Goal: Use online tool/utility: Utilize a website feature to perform a specific function

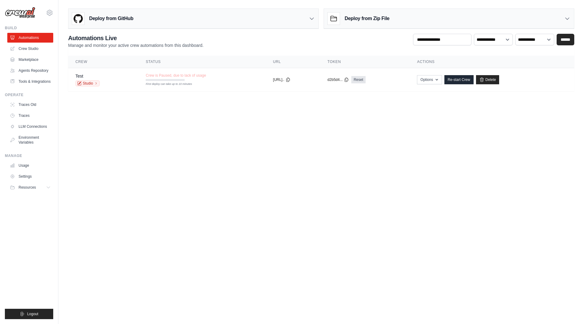
click at [230, 122] on body "dillon.chase@directive.com Settings Build Automations" at bounding box center [292, 162] width 584 height 324
click at [190, 78] on div "Crew is Paused, due to lack of usage First deploy can take up to 10 minutes" at bounding box center [176, 77] width 60 height 8
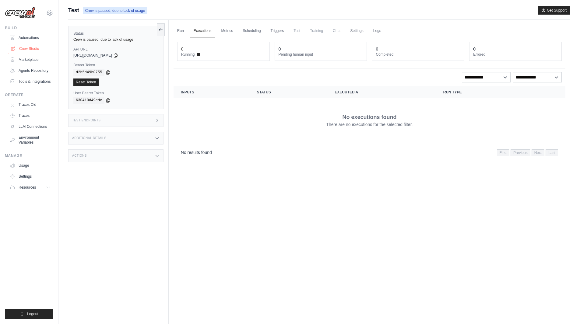
click at [28, 51] on link "Crew Studio" at bounding box center [31, 49] width 46 height 10
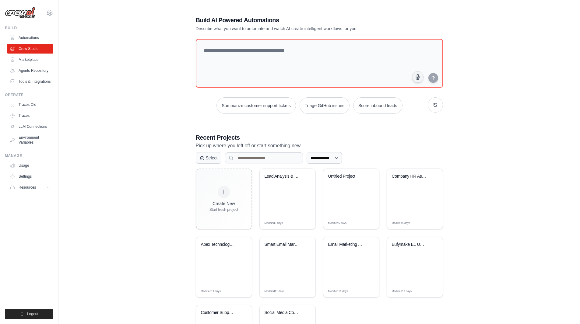
click at [491, 94] on div "**********" at bounding box center [319, 190] width 502 height 369
click at [144, 92] on div "**********" at bounding box center [319, 190] width 502 height 369
click at [33, 63] on link "Marketplace" at bounding box center [31, 60] width 46 height 10
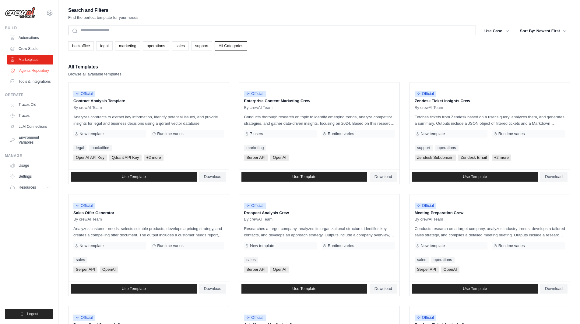
click at [36, 72] on link "Agents Repository" at bounding box center [31, 71] width 46 height 10
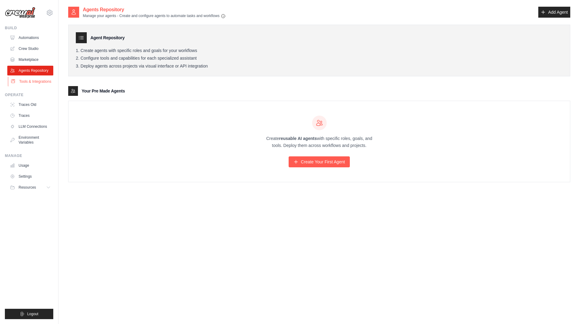
click at [38, 84] on link "Tools & Integrations" at bounding box center [31, 82] width 46 height 10
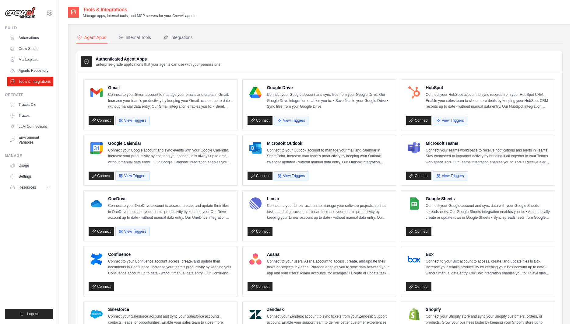
click at [29, 14] on img at bounding box center [20, 13] width 30 height 12
click at [28, 52] on link "Crew Studio" at bounding box center [31, 49] width 46 height 10
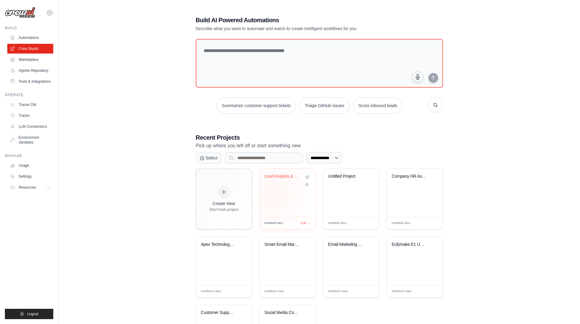
click at [274, 196] on div "Lead Analysis & Routing System" at bounding box center [287, 193] width 56 height 48
paste textarea "**********"
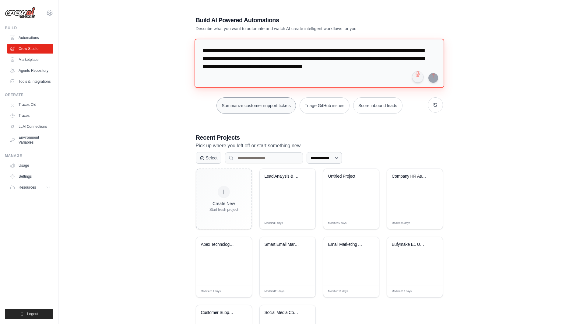
scroll to position [6, 0]
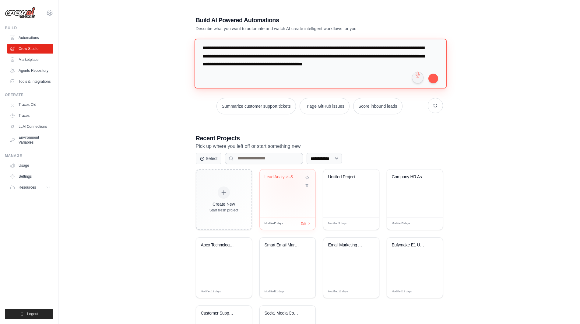
type textarea "**********"
drag, startPoint x: 290, startPoint y: 184, endPoint x: 505, endPoint y: 120, distance: 223.8
click at [505, 120] on div "**********" at bounding box center [319, 191] width 502 height 370
drag, startPoint x: 353, startPoint y: 185, endPoint x: 479, endPoint y: 193, distance: 125.6
click at [479, 193] on div "**********" at bounding box center [319, 191] width 502 height 370
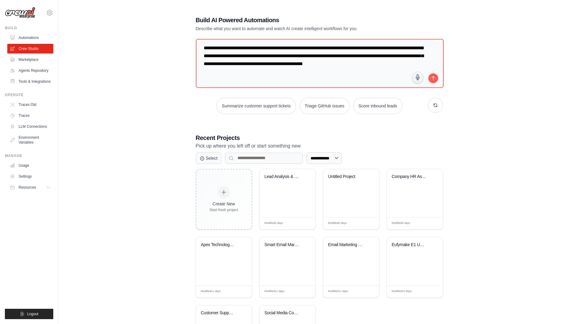
drag, startPoint x: 401, startPoint y: 199, endPoint x: 471, endPoint y: 206, distance: 70.1
click at [471, 206] on div "**********" at bounding box center [319, 191] width 502 height 370
click at [423, 190] on div "Company HR Assistant" at bounding box center [415, 193] width 56 height 48
click at [230, 266] on div "Apex Technology Blog Content Optimi..." at bounding box center [224, 261] width 56 height 48
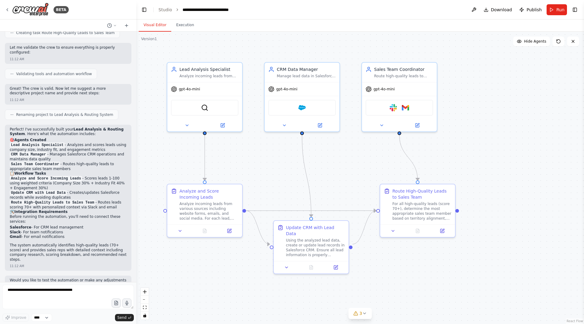
scroll to position [437, 0]
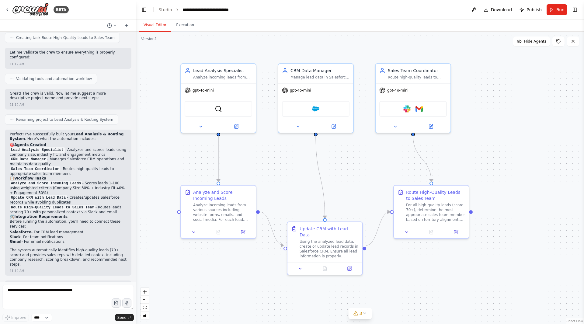
drag, startPoint x: 341, startPoint y: 164, endPoint x: 369, endPoint y: 165, distance: 27.7
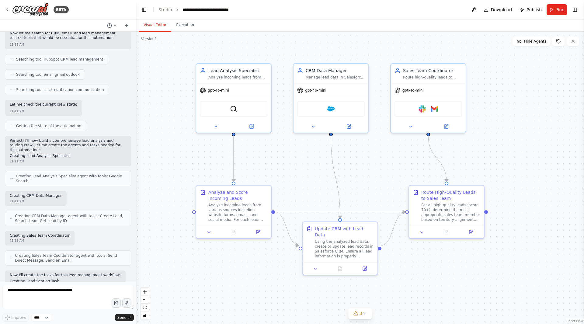
scroll to position [0, 0]
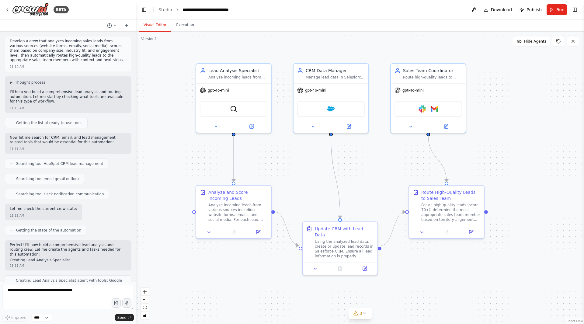
click at [57, 57] on p "Develop a crew that analyzes incoming sales leads from various sources (website…" at bounding box center [68, 51] width 117 height 24
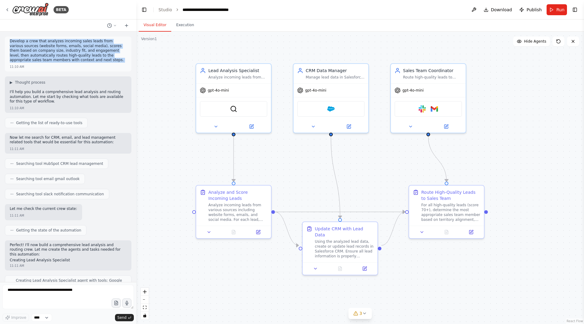
click at [57, 57] on p "Develop a crew that analyzes incoming sales leads from various sources (website…" at bounding box center [68, 51] width 117 height 24
copy p "Develop a crew that analyzes incoming sales leads from various sources (website…"
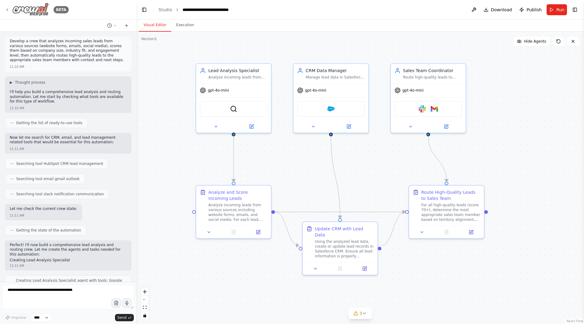
click at [11, 11] on div "BETA" at bounding box center [37, 10] width 64 height 14
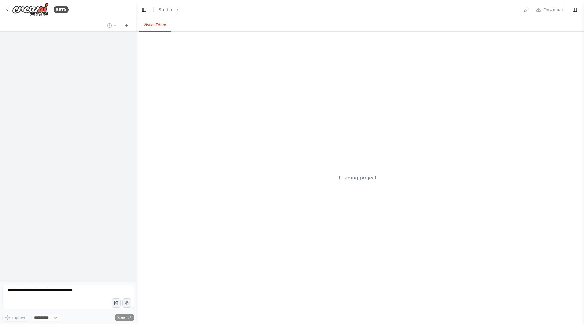
select select "****"
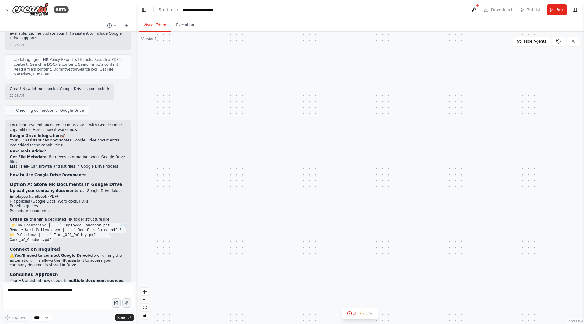
scroll to position [1108, 0]
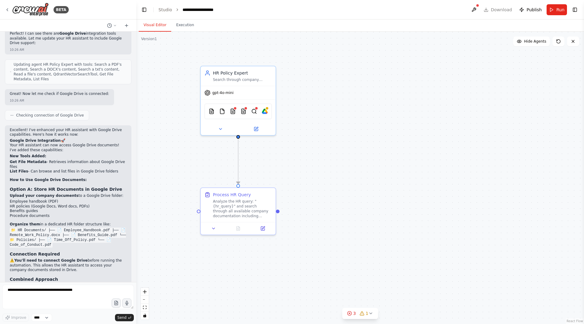
drag, startPoint x: 246, startPoint y: 156, endPoint x: 282, endPoint y: 159, distance: 36.4
click at [479, 12] on button at bounding box center [474, 9] width 10 height 11
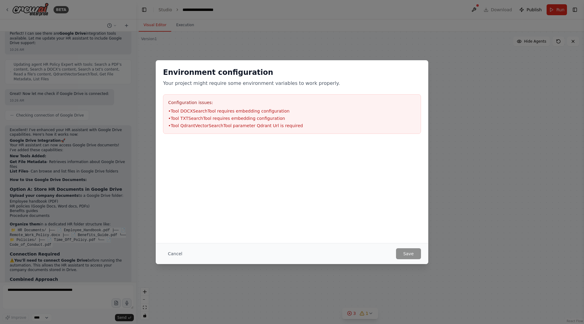
click at [441, 6] on div "Environment configuration Your project might require some environment variables…" at bounding box center [292, 162] width 584 height 324
click at [176, 253] on button "Cancel" at bounding box center [175, 253] width 24 height 11
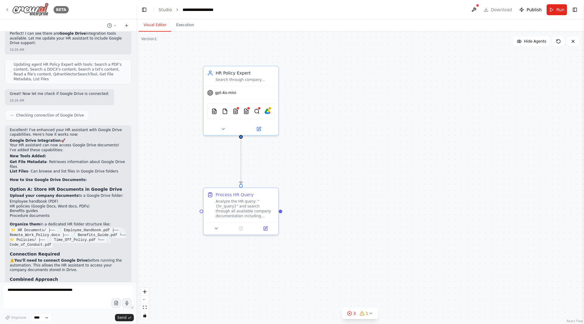
click at [9, 11] on icon at bounding box center [7, 9] width 5 height 5
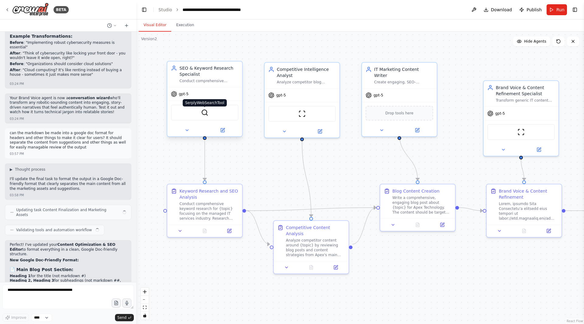
click at [201, 113] on img at bounding box center [204, 112] width 7 height 7
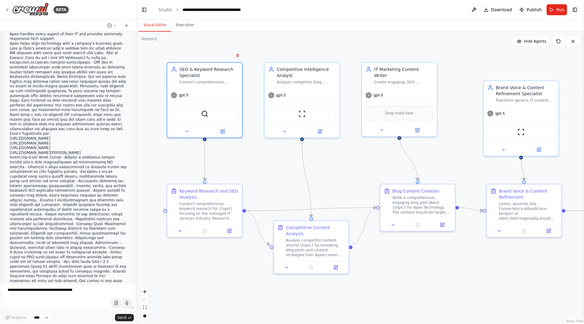
scroll to position [304, 0]
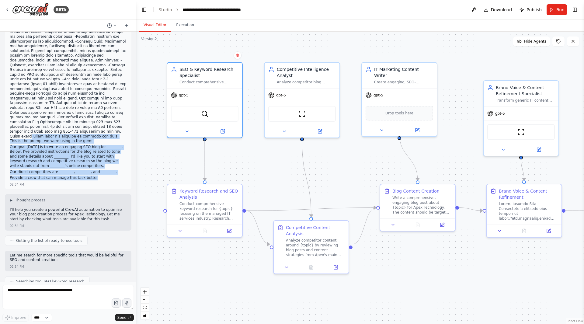
drag, startPoint x: 105, startPoint y: 117, endPoint x: 110, endPoint y: 77, distance: 40.1
click at [101, 91] on li at bounding box center [68, 56] width 117 height 166
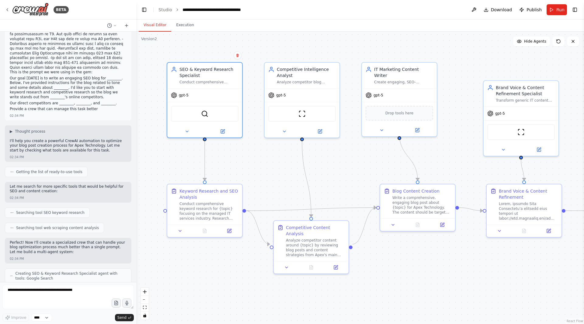
scroll to position [426, 0]
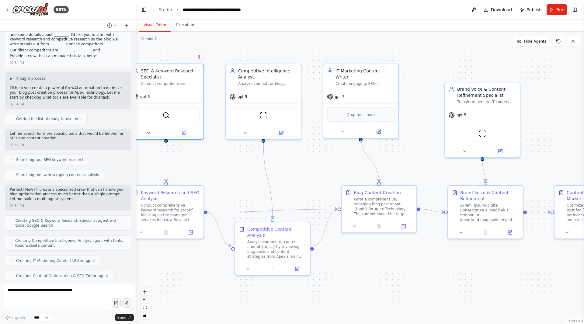
drag, startPoint x: 324, startPoint y: 173, endPoint x: 291, endPoint y: 175, distance: 32.9
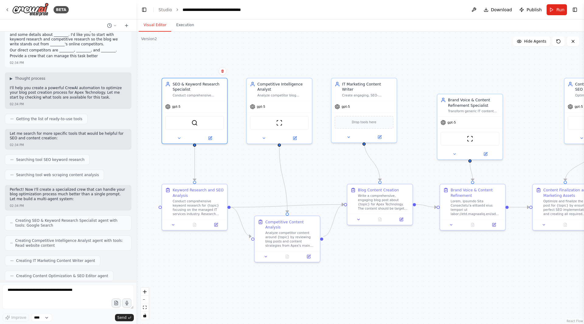
drag, startPoint x: 423, startPoint y: 156, endPoint x: 392, endPoint y: 161, distance: 30.6
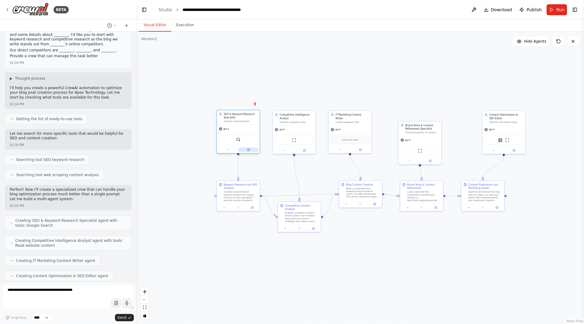
click at [250, 151] on button at bounding box center [248, 150] width 20 height 4
click at [557, 7] on span "Run" at bounding box center [560, 10] width 8 height 6
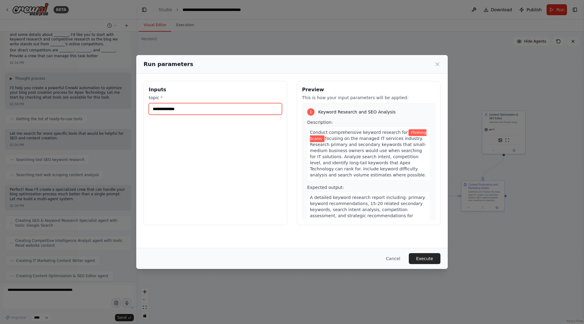
click at [217, 110] on input "**********" at bounding box center [215, 109] width 133 height 12
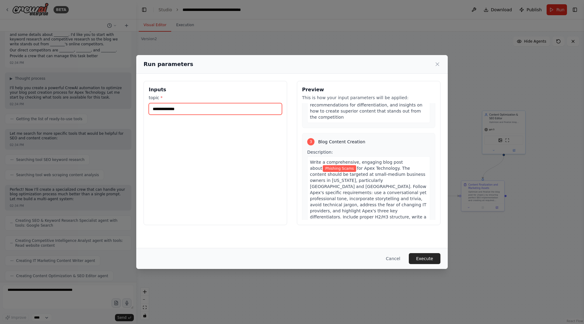
scroll to position [395, 0]
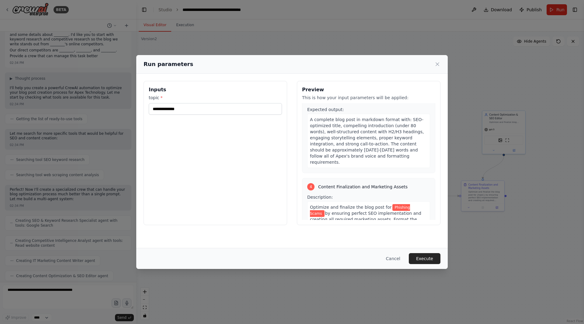
click at [508, 231] on div "**********" at bounding box center [292, 162] width 584 height 324
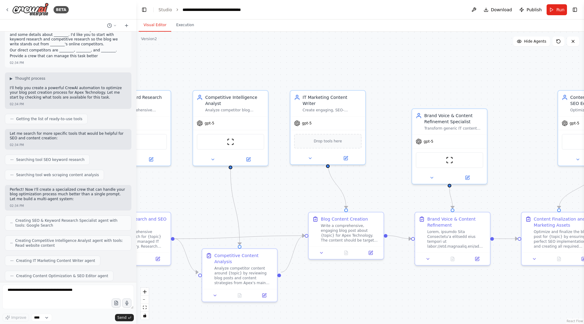
drag, startPoint x: 457, startPoint y: 89, endPoint x: 388, endPoint y: 86, distance: 69.1
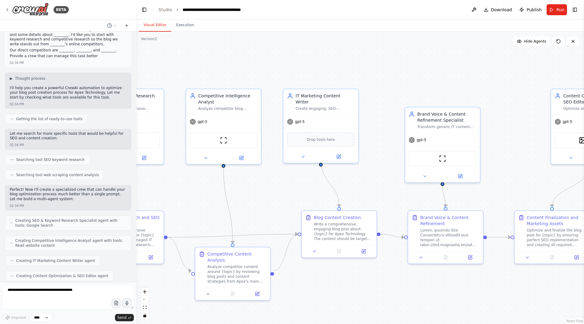
drag, startPoint x: 488, startPoint y: 104, endPoint x: 432, endPoint y: 98, distance: 56.6
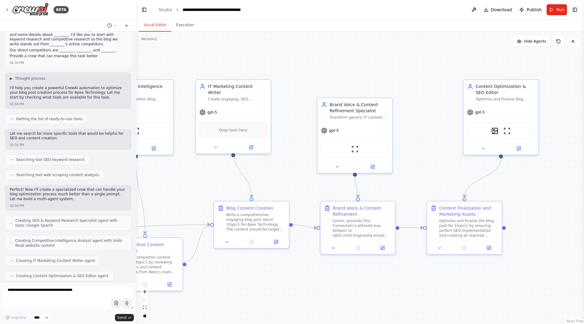
drag, startPoint x: 461, startPoint y: 118, endPoint x: 426, endPoint y: 115, distance: 35.2
click at [371, 222] on div at bounding box center [359, 226] width 59 height 19
click at [371, 223] on div at bounding box center [359, 226] width 59 height 19
click at [380, 247] on button at bounding box center [383, 246] width 21 height 7
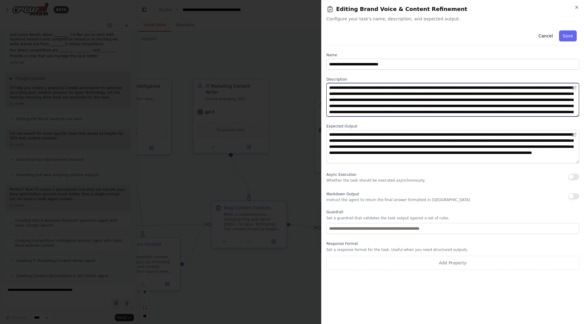
drag, startPoint x: 367, startPoint y: 92, endPoint x: 374, endPoint y: 91, distance: 6.3
click at [372, 93] on textarea at bounding box center [452, 99] width 253 height 33
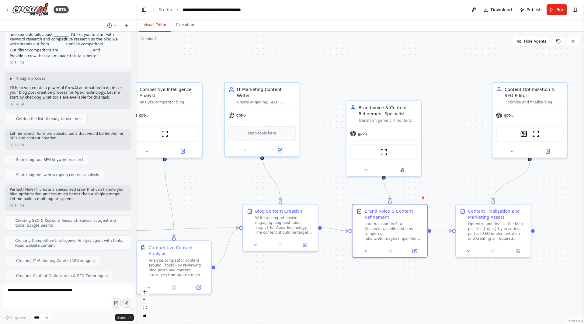
drag, startPoint x: 309, startPoint y: 67, endPoint x: 373, endPoint y: 76, distance: 65.1
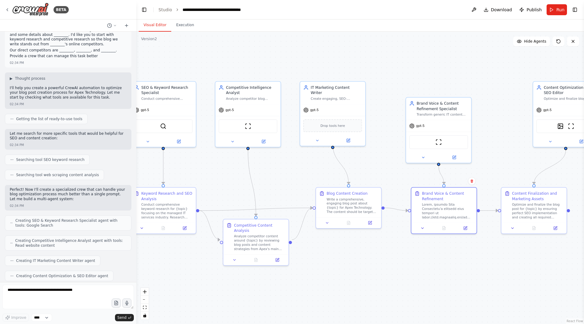
drag, startPoint x: 388, startPoint y: 75, endPoint x: 421, endPoint y: 70, distance: 33.5
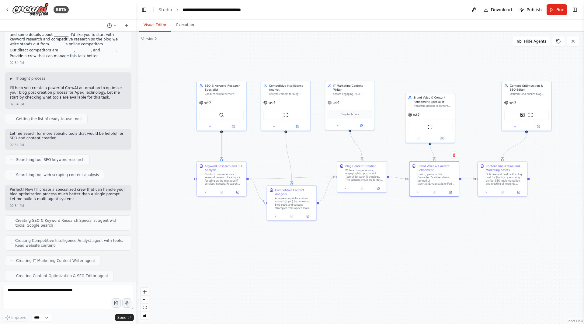
scroll to position [2982, 0]
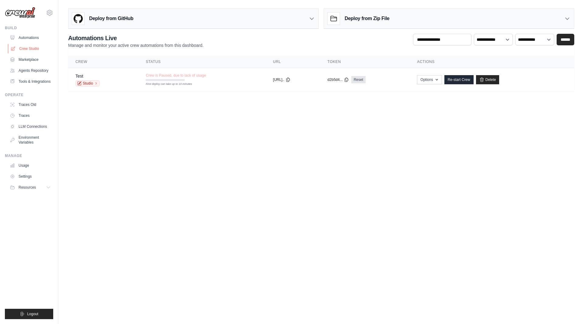
click at [38, 52] on link "Crew Studio" at bounding box center [31, 49] width 46 height 10
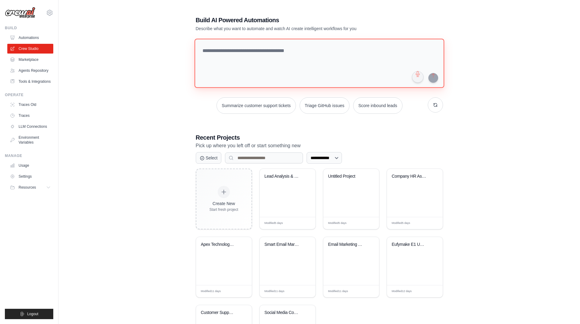
click at [279, 45] on textarea at bounding box center [318, 63] width 249 height 49
click at [273, 203] on div "Lead Analysis & Routing System" at bounding box center [287, 193] width 56 height 48
click at [234, 58] on textarea at bounding box center [318, 63] width 249 height 49
paste textarea "**********"
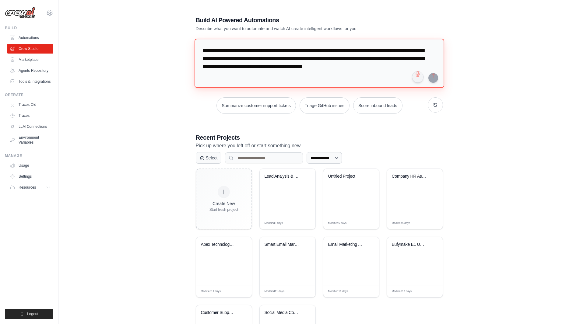
scroll to position [6, 0]
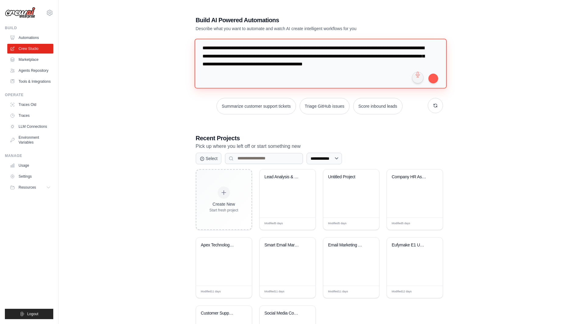
type textarea "**********"
click at [433, 77] on button "submit" at bounding box center [433, 78] width 10 height 10
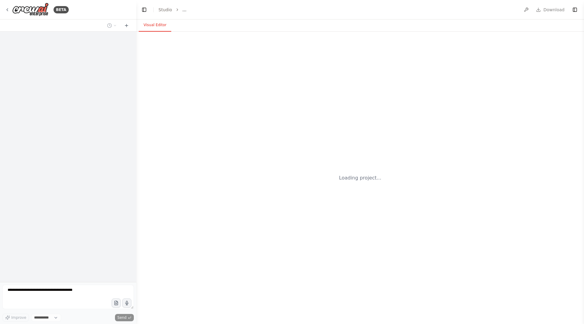
select select "****"
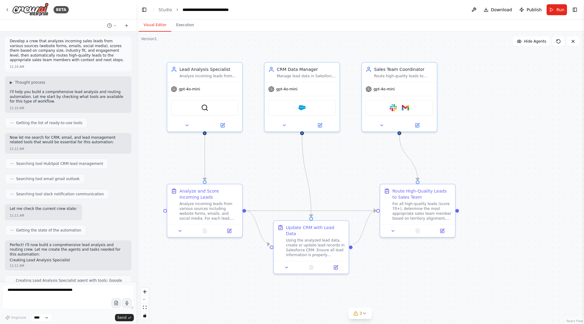
click at [68, 45] on p "Develop a crew that analyzes incoming sales leads from various sources (website…" at bounding box center [68, 51] width 117 height 24
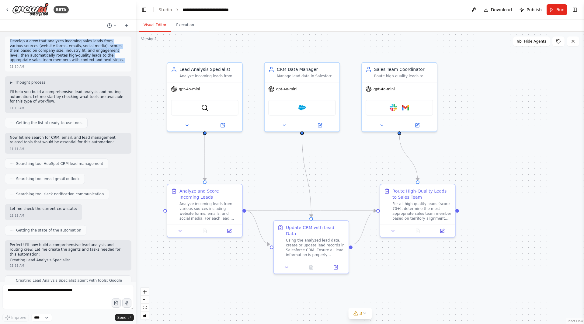
click at [68, 45] on p "Develop a crew that analyzes incoming sales leads from various sources (website…" at bounding box center [68, 51] width 117 height 24
copy p "Develop a crew that analyzes incoming sales leads from various sources (website…"
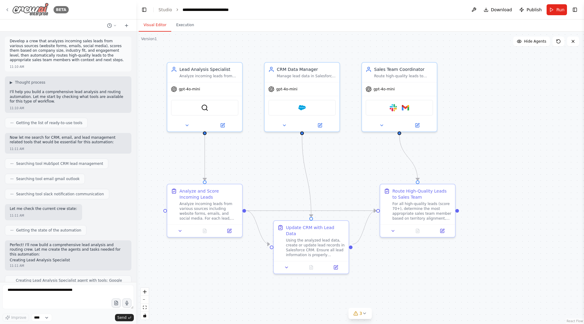
click at [7, 11] on icon at bounding box center [7, 9] width 5 height 5
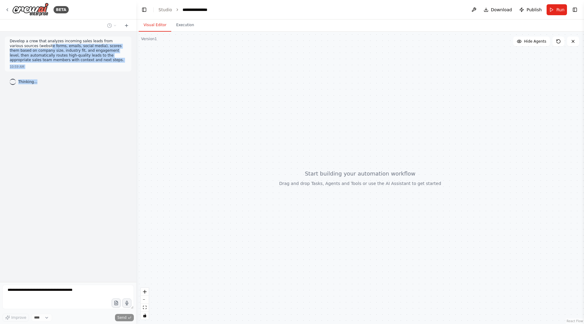
drag, startPoint x: 22, startPoint y: 45, endPoint x: 83, endPoint y: 74, distance: 67.9
click at [83, 74] on div "Develop a crew that analyzes incoming sales leads from various sources (website…" at bounding box center [68, 157] width 136 height 250
click at [75, 82] on div "Thinking..." at bounding box center [68, 81] width 127 height 11
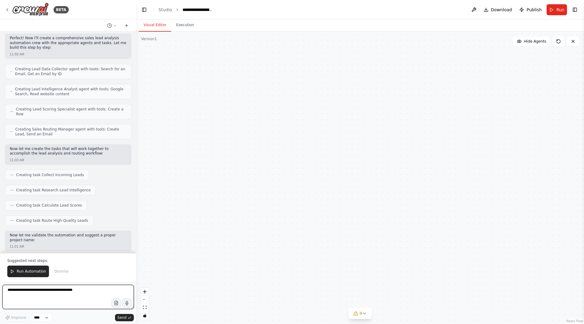
scroll to position [467, 0]
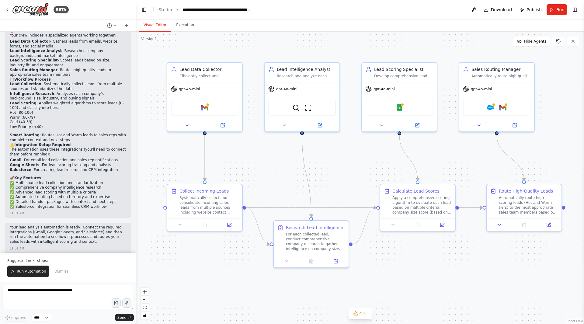
click at [361, 185] on div ".deletable-edge-delete-btn { width: 20px; height: 20px; border: 0px solid #ffff…" at bounding box center [360, 178] width 448 height 292
